Goal: Task Accomplishment & Management: Use online tool/utility

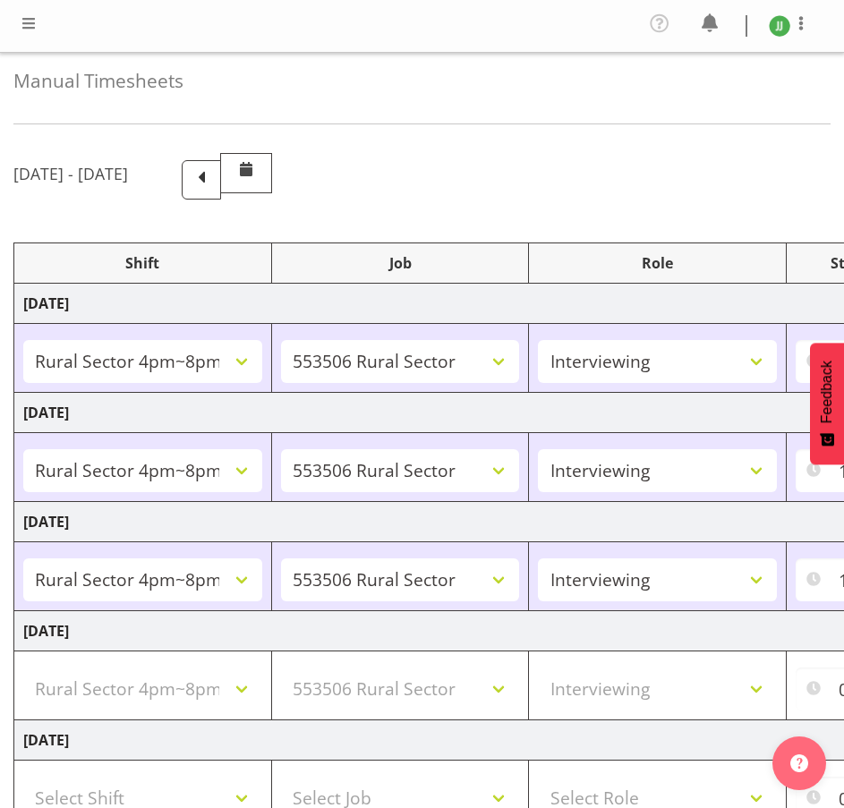
select select "81298"
select select "10587"
select select "47"
select select "81298"
select select "10587"
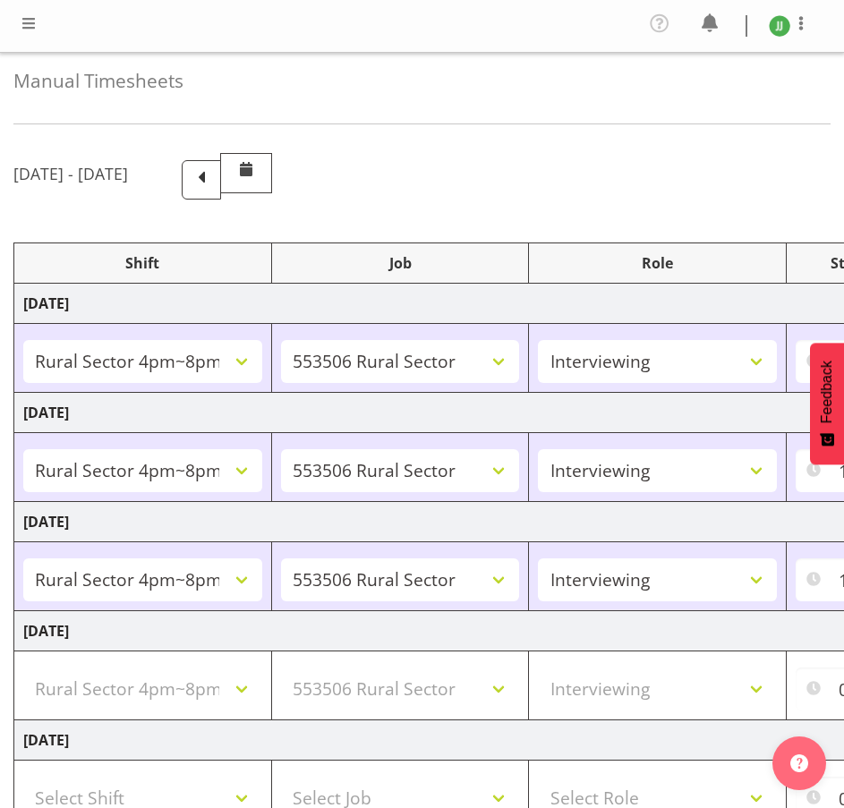
select select "47"
select select "81298"
select select "10587"
select select "47"
select select "81298"
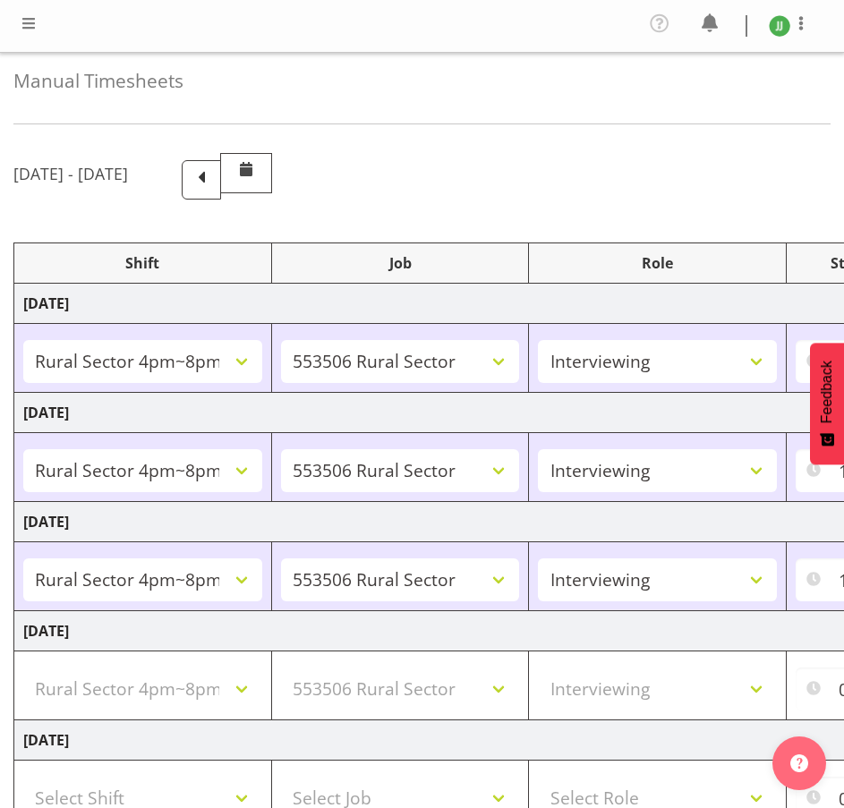
select select "10587"
select select "47"
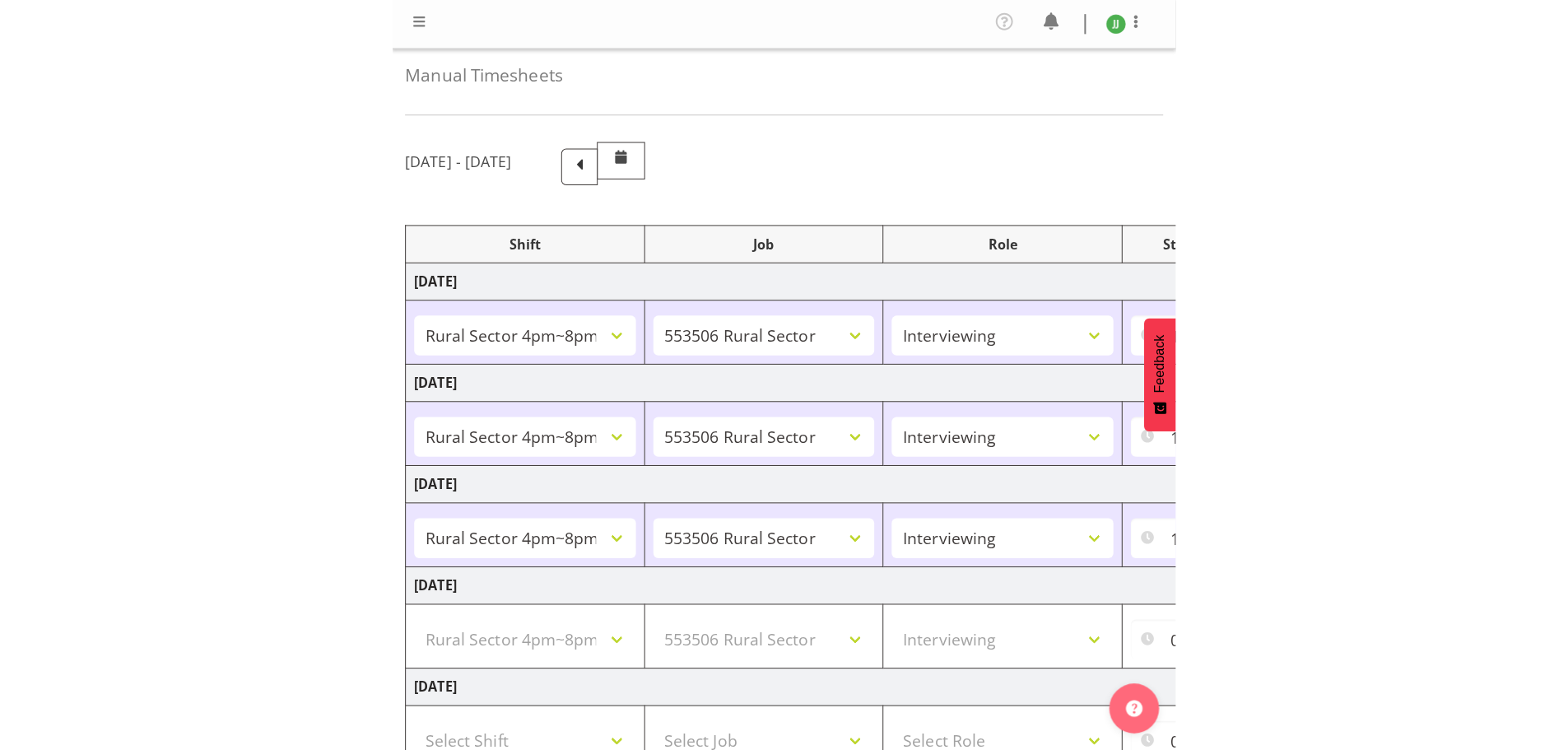
scroll to position [277, 0]
